Goal: Find specific fact: Find specific page/section

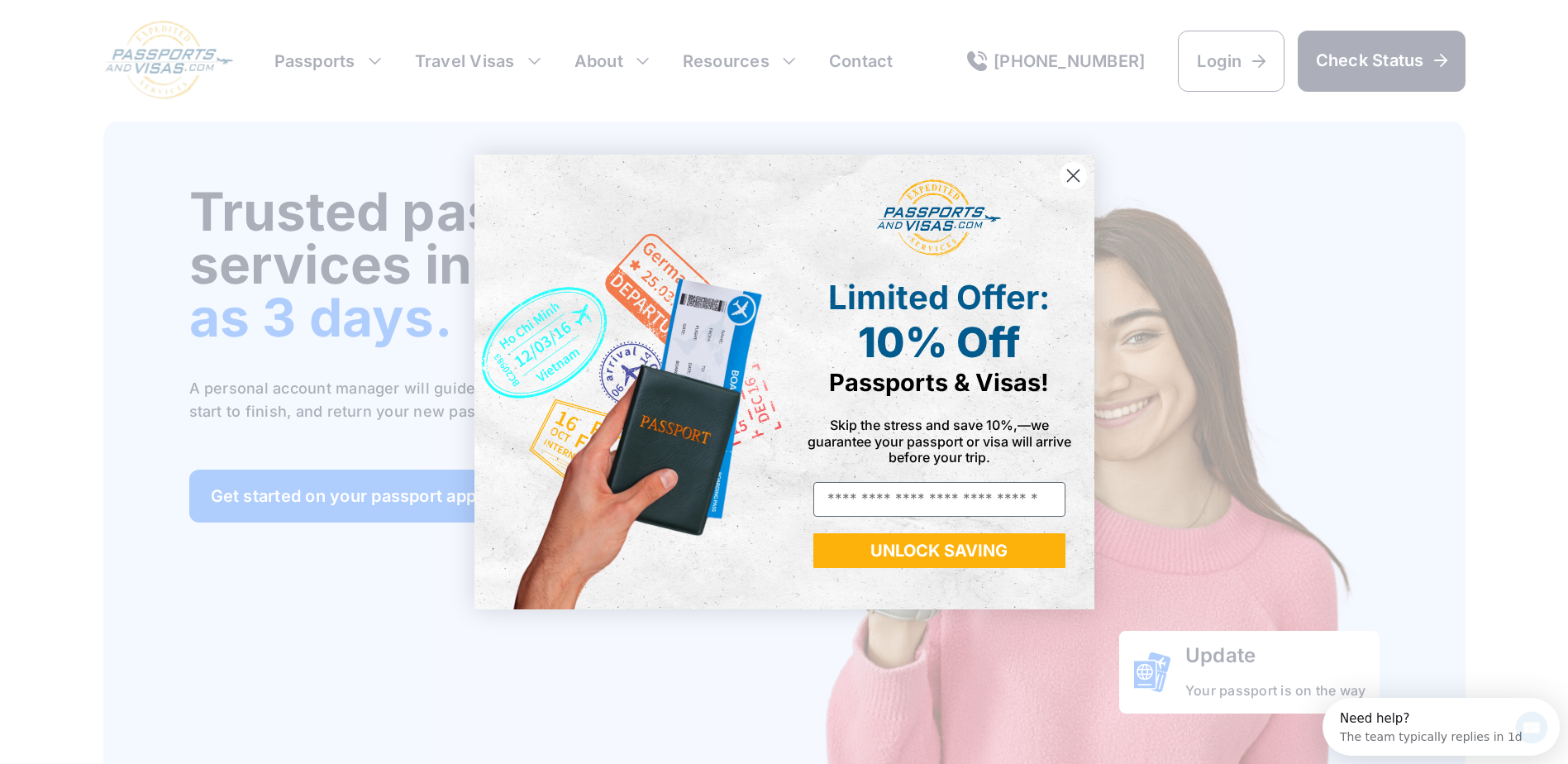
click at [397, 105] on div "Close dialog Limited Offer: 10% Off Passports & Visas! Skip the stress and save…" at bounding box center [784, 382] width 1568 height 764
click at [1111, 85] on div "Close dialog Limited Offer: 10% Off Passports & Visas! Skip the stress and save…" at bounding box center [784, 382] width 1568 height 764
click at [1069, 175] on circle "Close dialog" at bounding box center [1072, 175] width 27 height 27
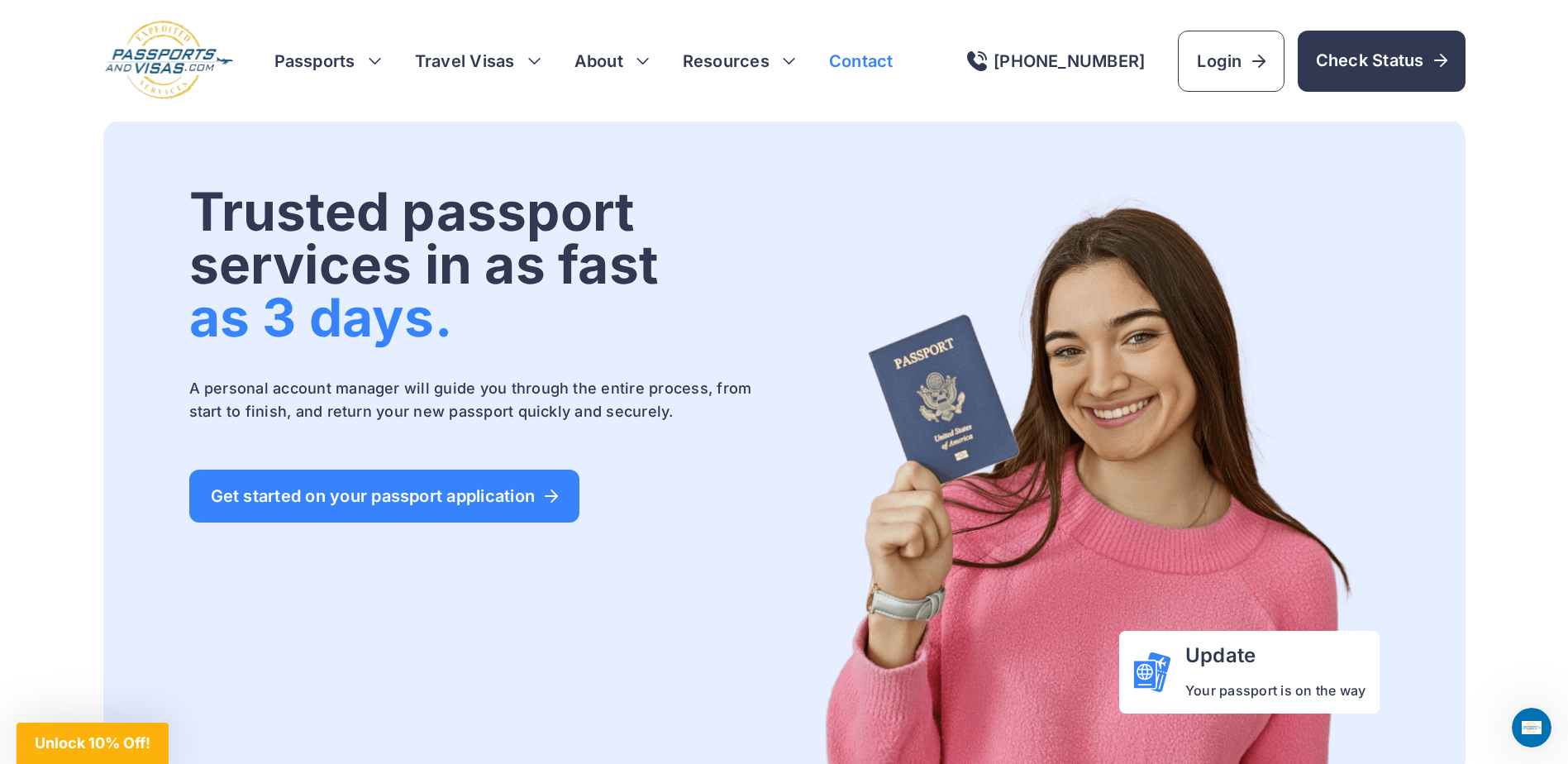
click at [874, 66] on link "Contact" at bounding box center [861, 61] width 65 height 23
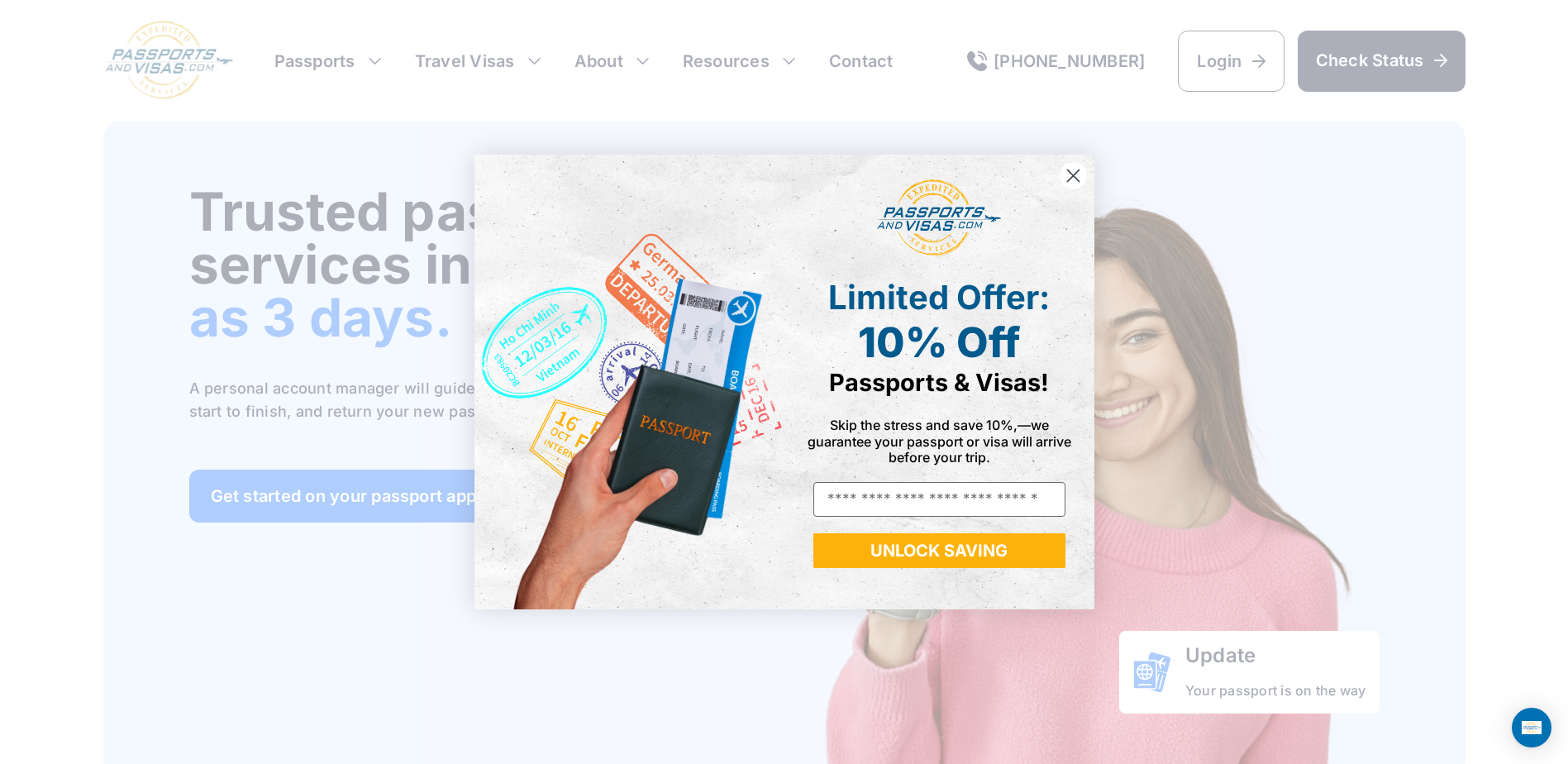
click at [1076, 174] on circle "Close dialog" at bounding box center [1072, 175] width 27 height 27
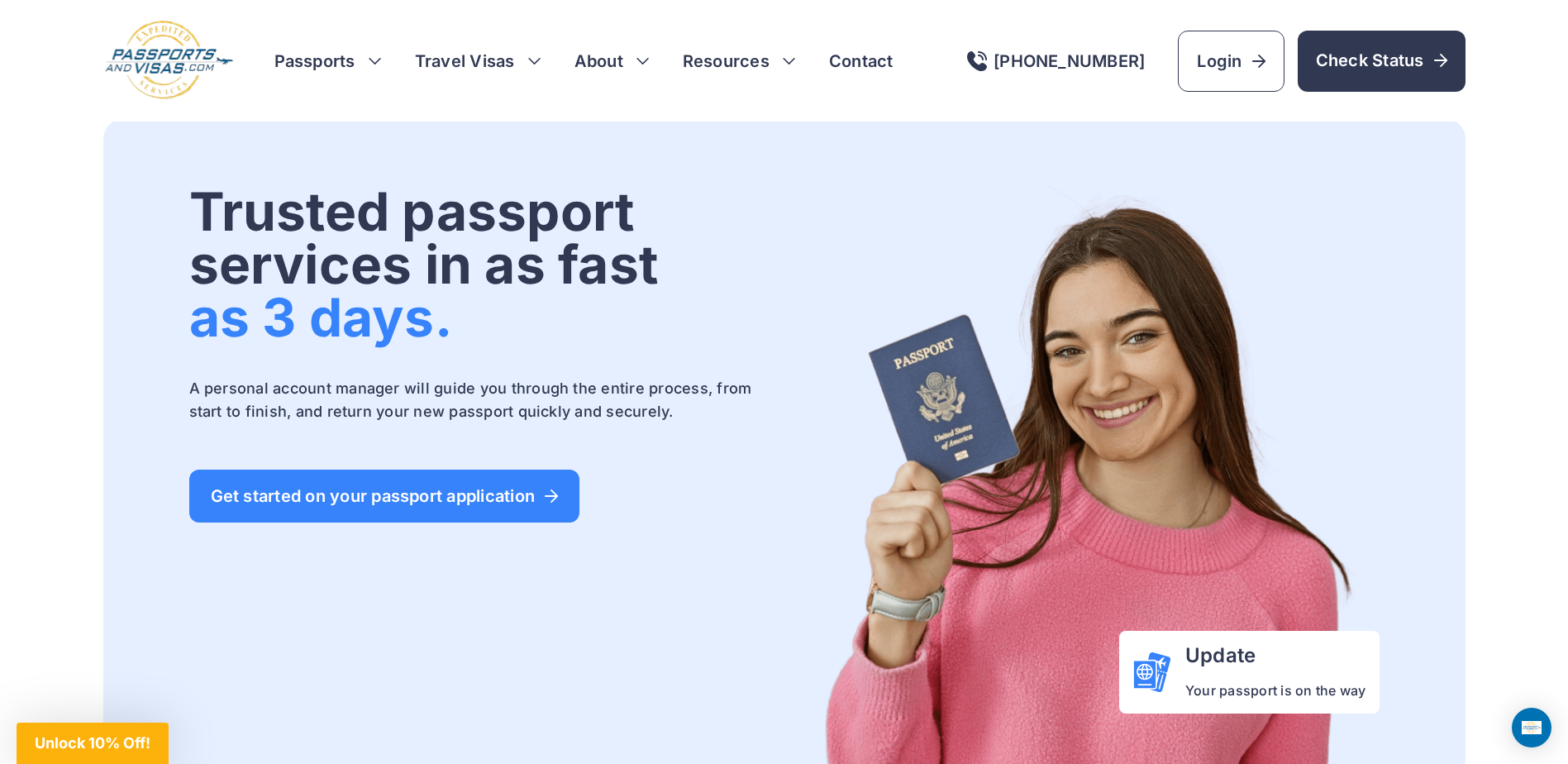
click at [1249, 146] on div "Trusted passport services in as fast as 3 days. A personal account manager will…" at bounding box center [784, 449] width 1362 height 661
click at [497, 63] on h3 "Travel Visas" at bounding box center [478, 61] width 127 height 23
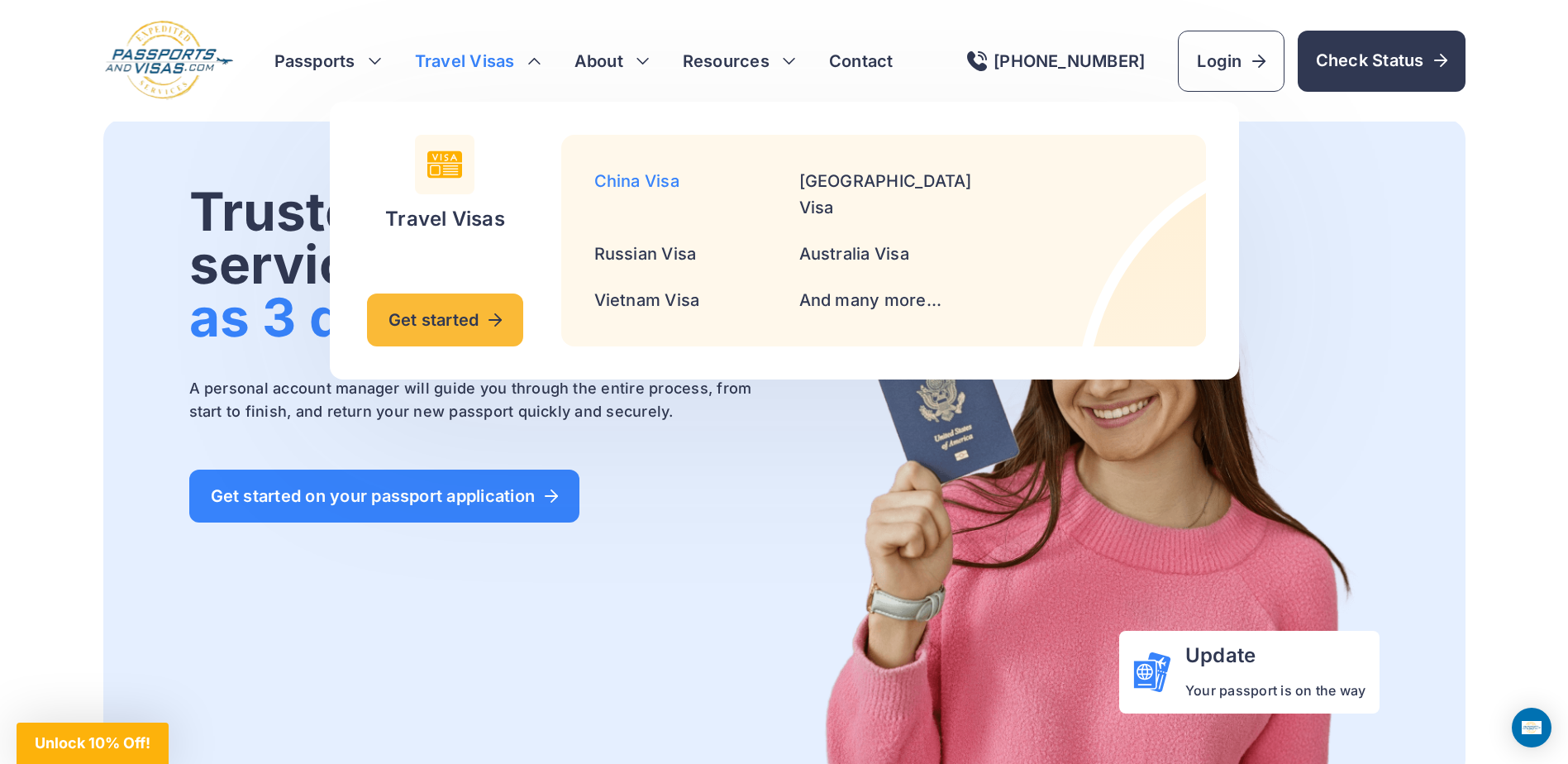
click at [651, 184] on link "China Visa" at bounding box center [637, 181] width 85 height 20
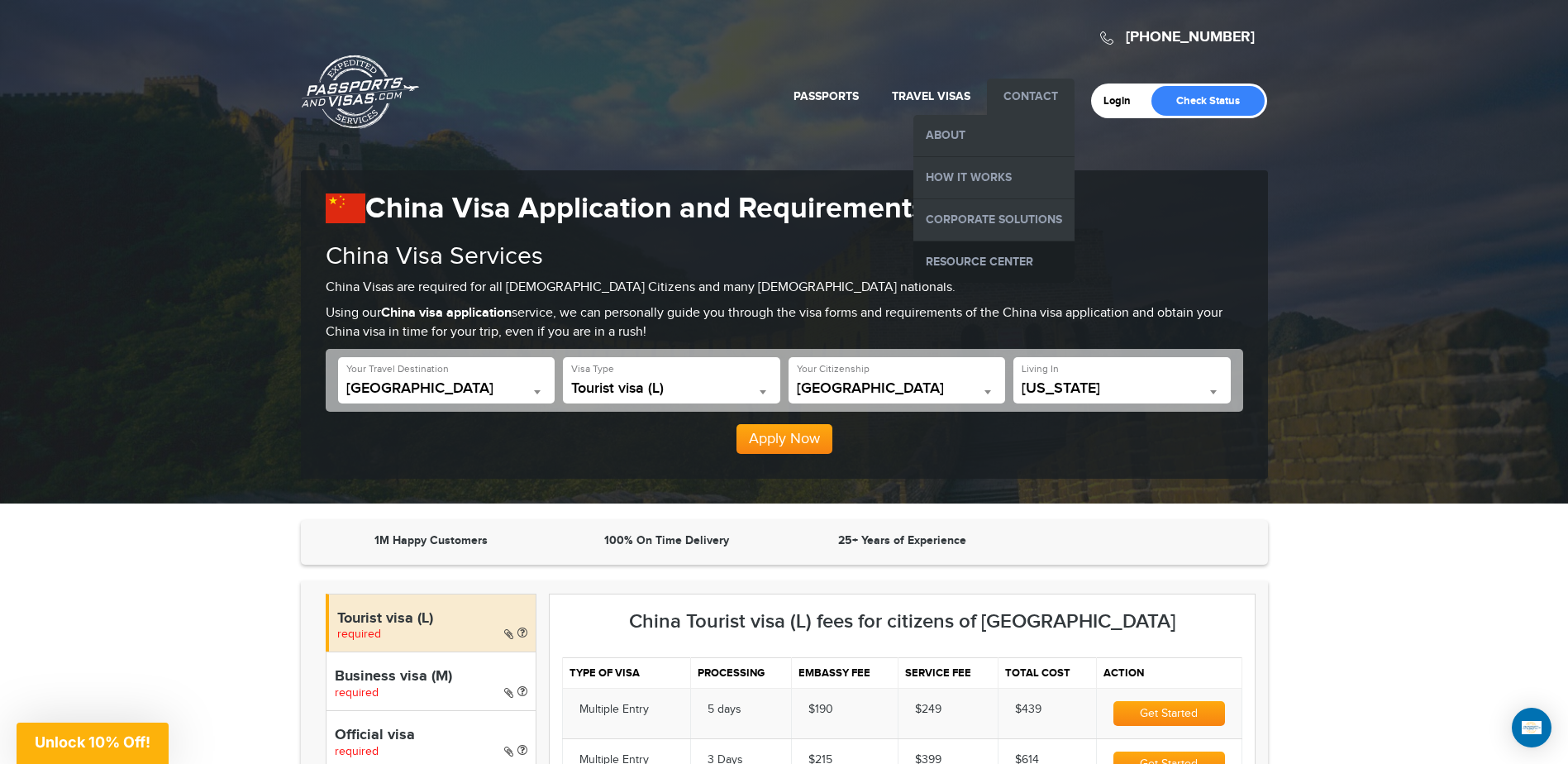
click at [1030, 257] on link "Resource Center" at bounding box center [993, 262] width 161 height 41
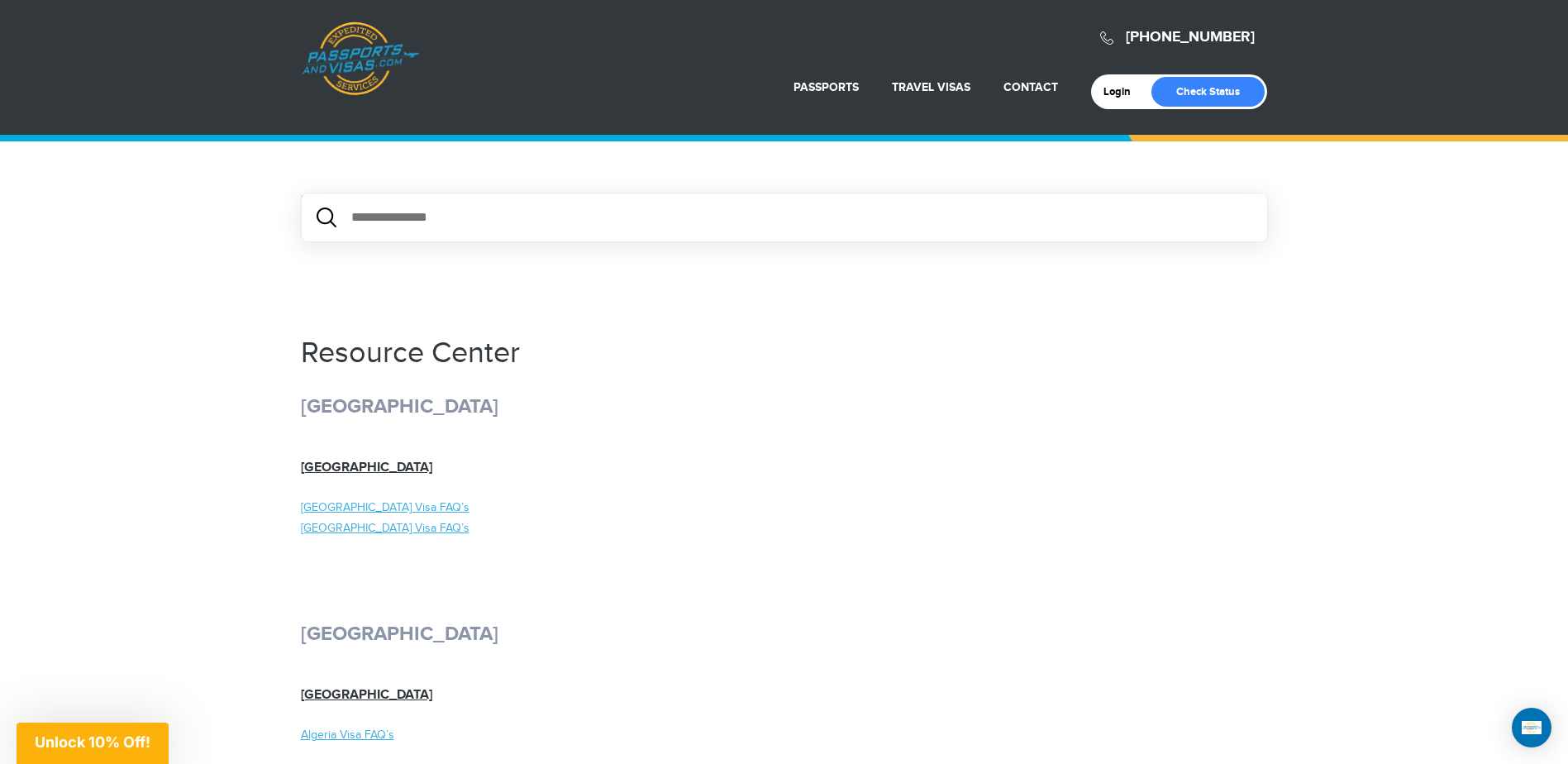
click at [416, 218] on input "text" at bounding box center [784, 218] width 967 height 50
type input "**********"
click at [538, 223] on input "**********" at bounding box center [784, 218] width 967 height 50
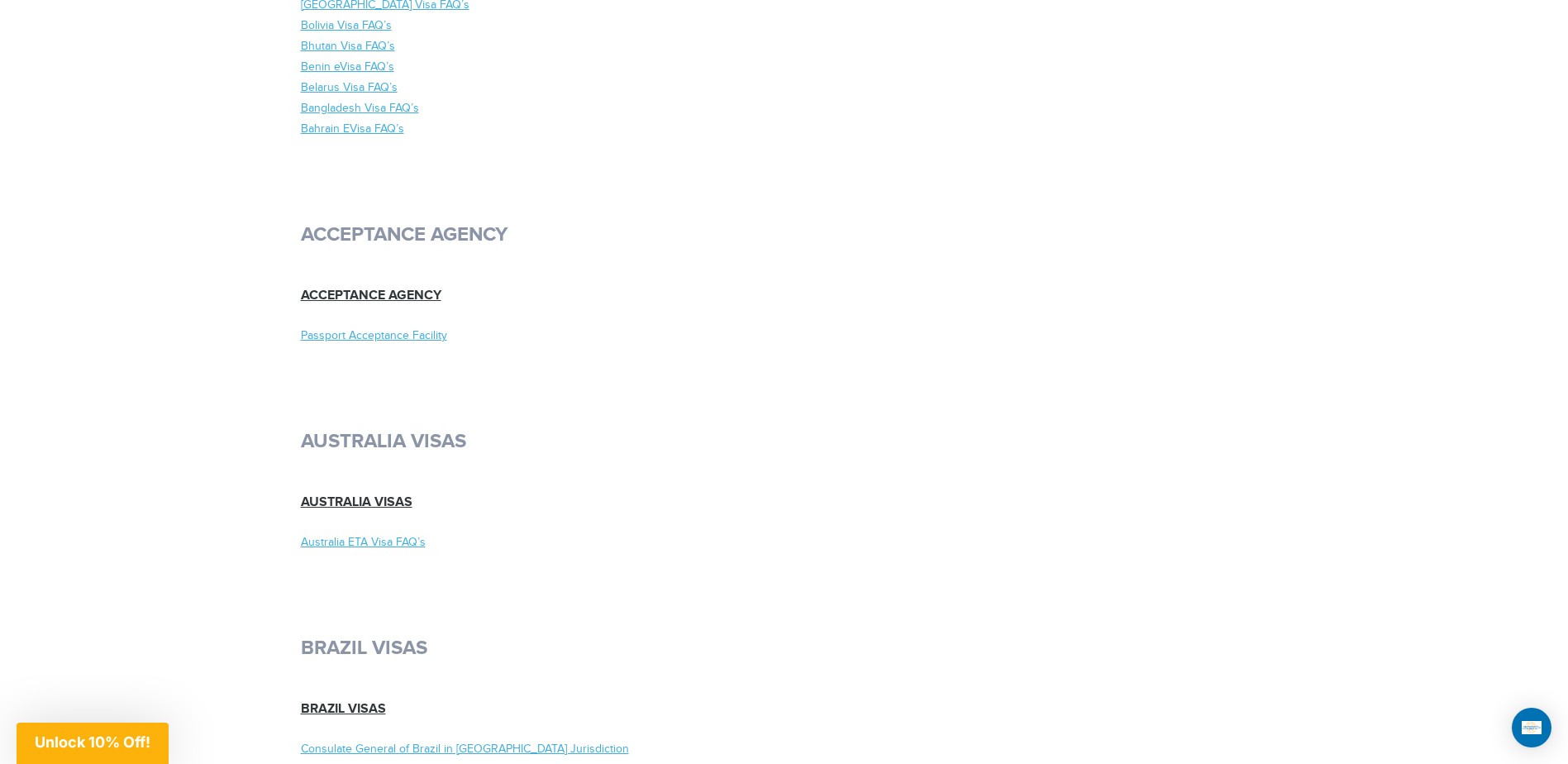
scroll to position [6177, 0]
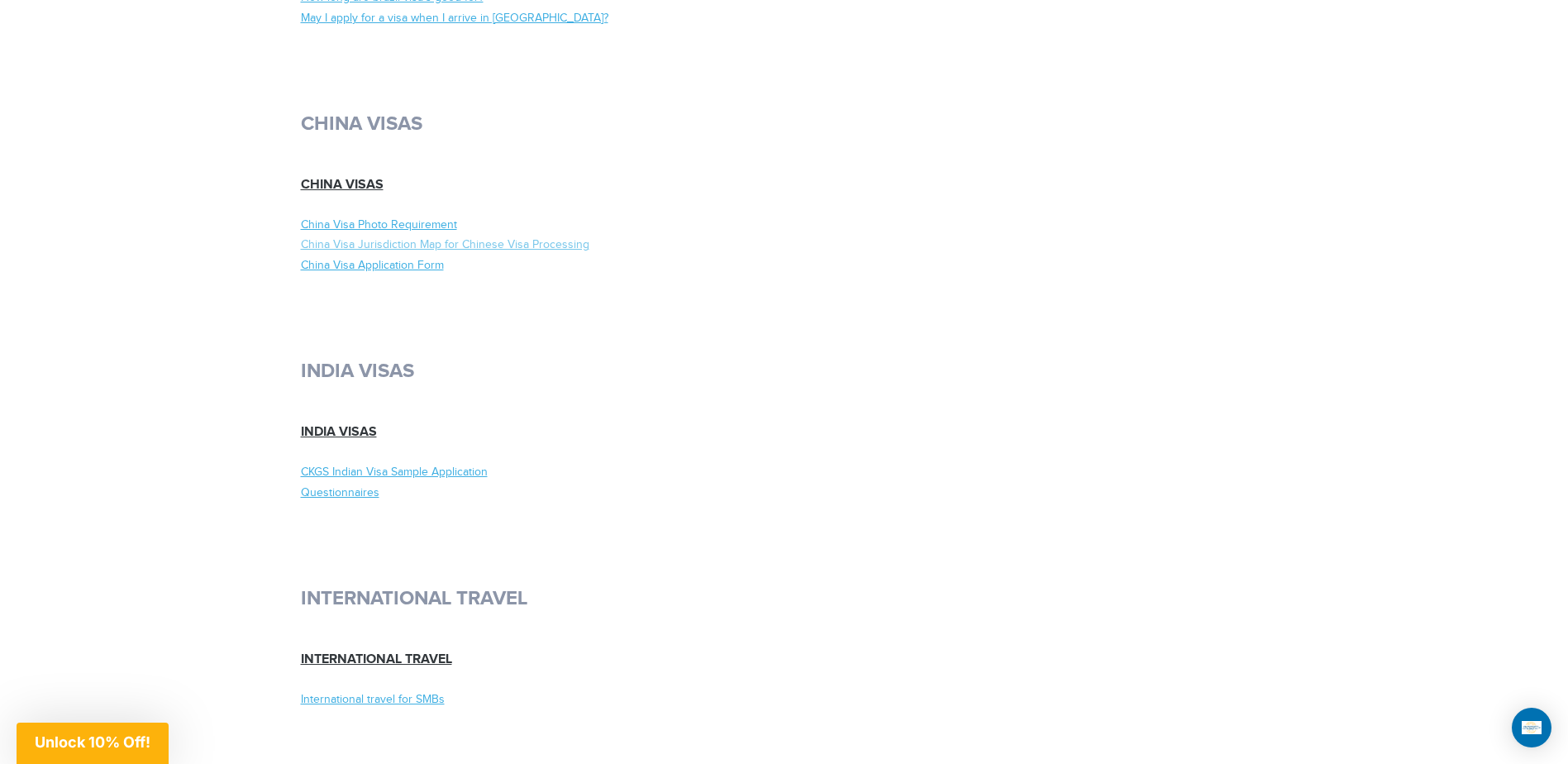
click at [524, 239] on link "China Visa Jurisdiction Map for Chinese Visa Processing" at bounding box center [537, 245] width 472 height 17
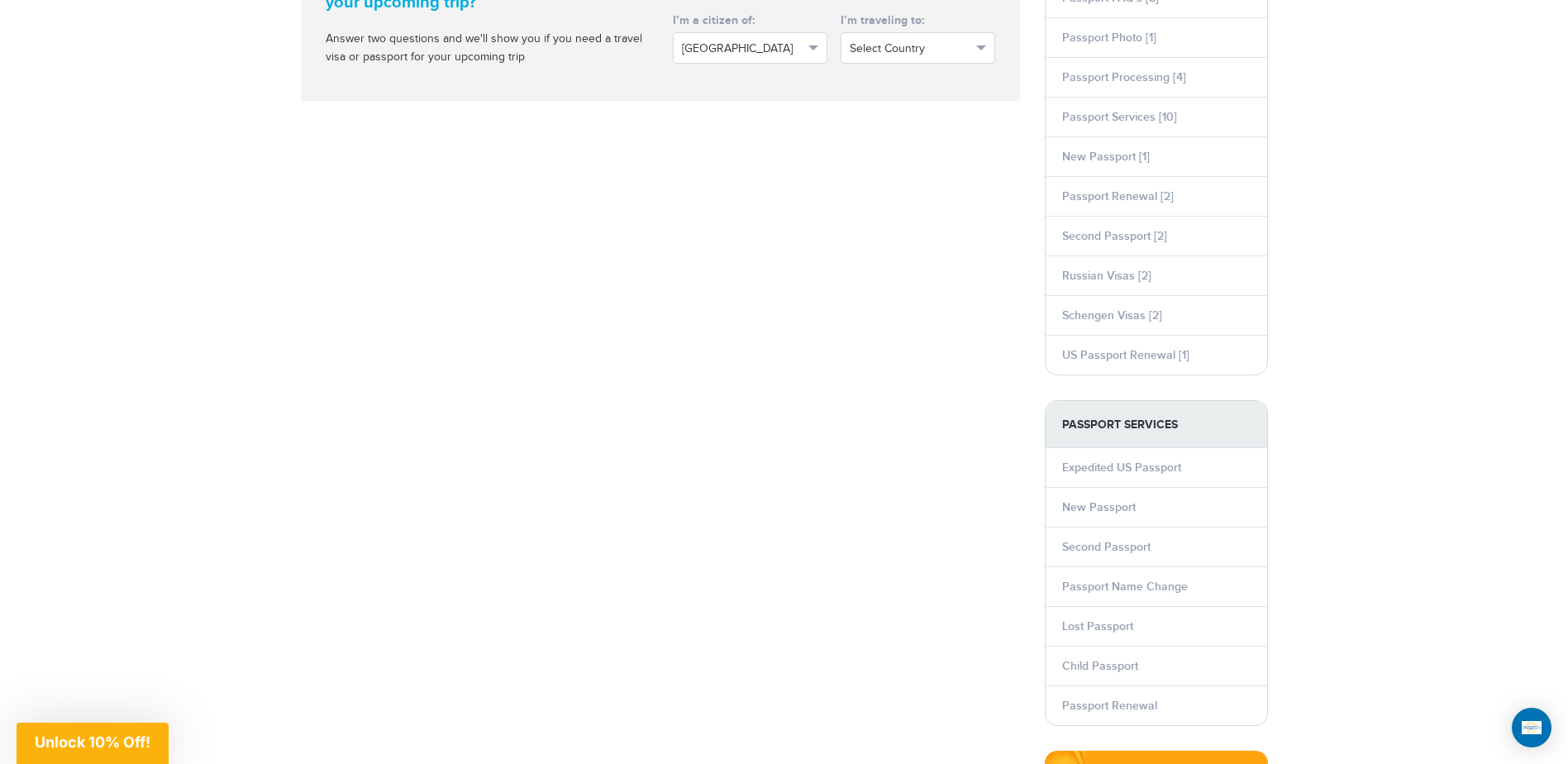
scroll to position [2316, 0]
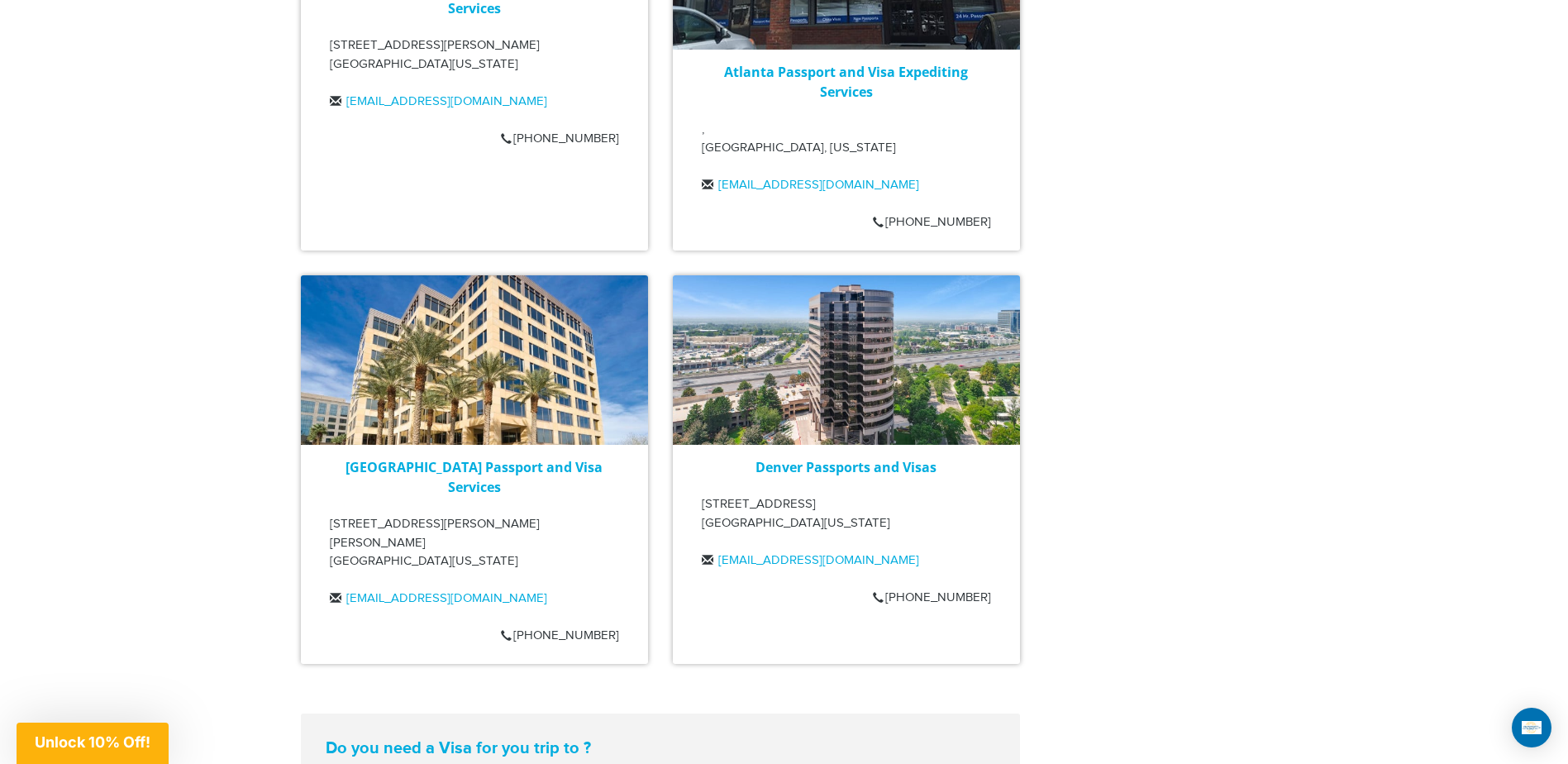
scroll to position [1985, 0]
